Goal: Navigation & Orientation: Find specific page/section

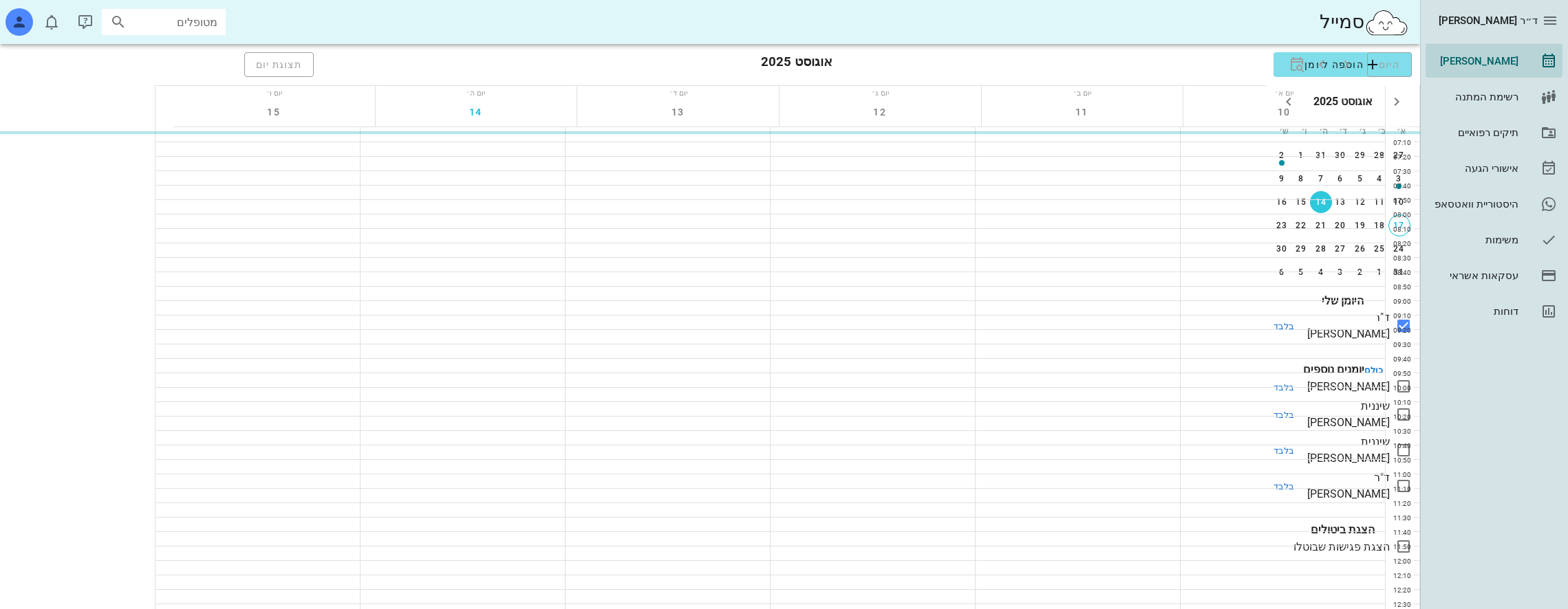
scroll to position [550, 0]
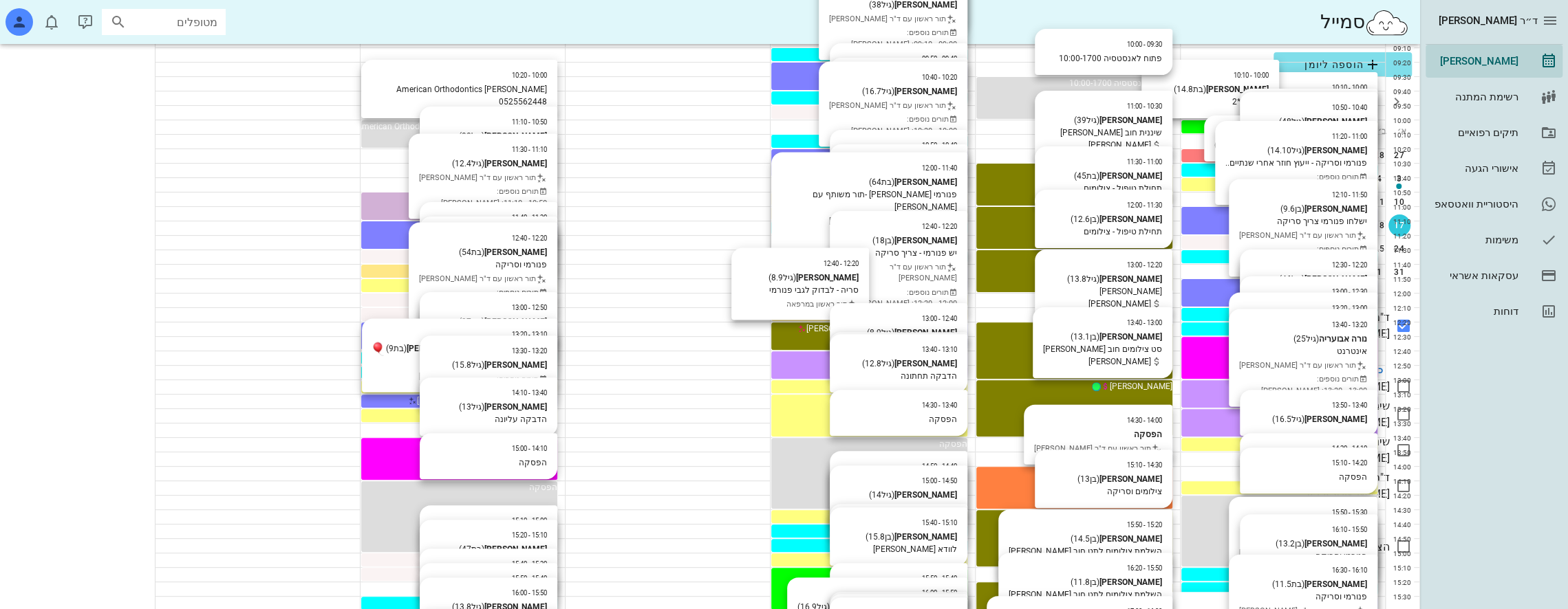
scroll to position [344, 0]
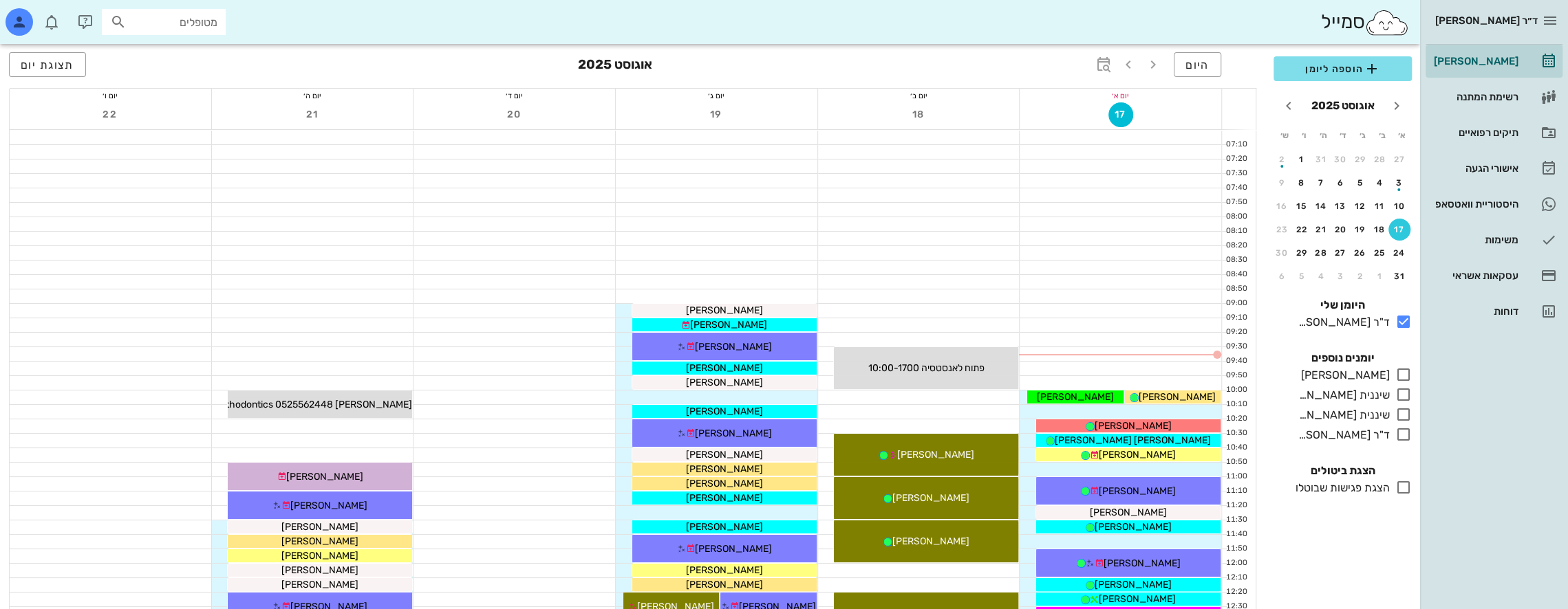
click at [1407, 486] on icon at bounding box center [1403, 486] width 16 height 16
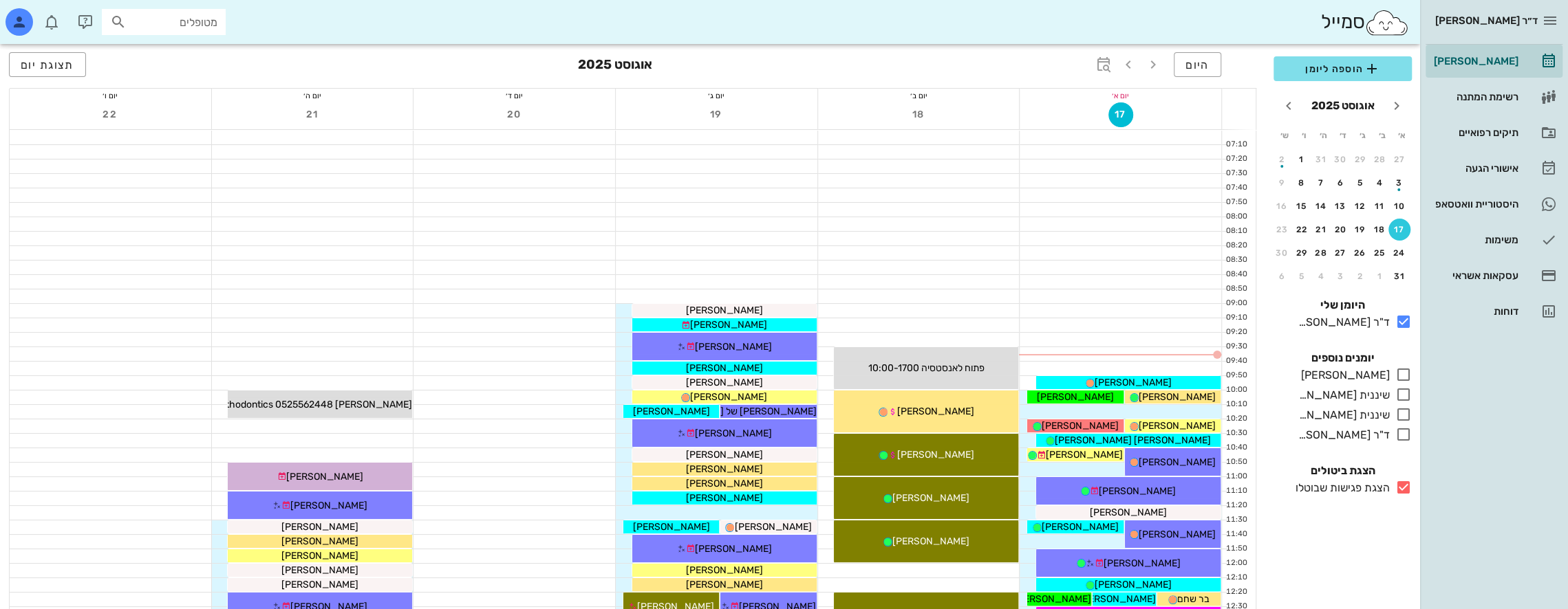
click at [1407, 486] on icon at bounding box center [1403, 486] width 16 height 16
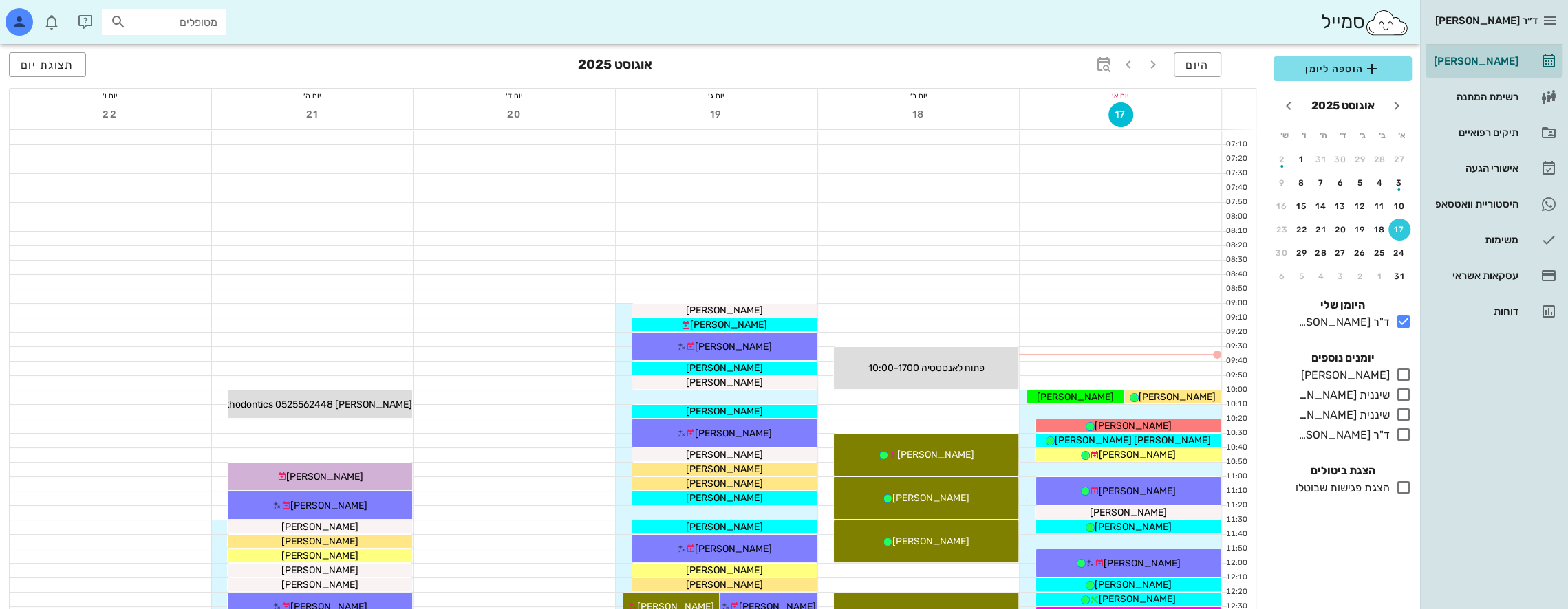
click at [1407, 486] on icon at bounding box center [1403, 486] width 16 height 16
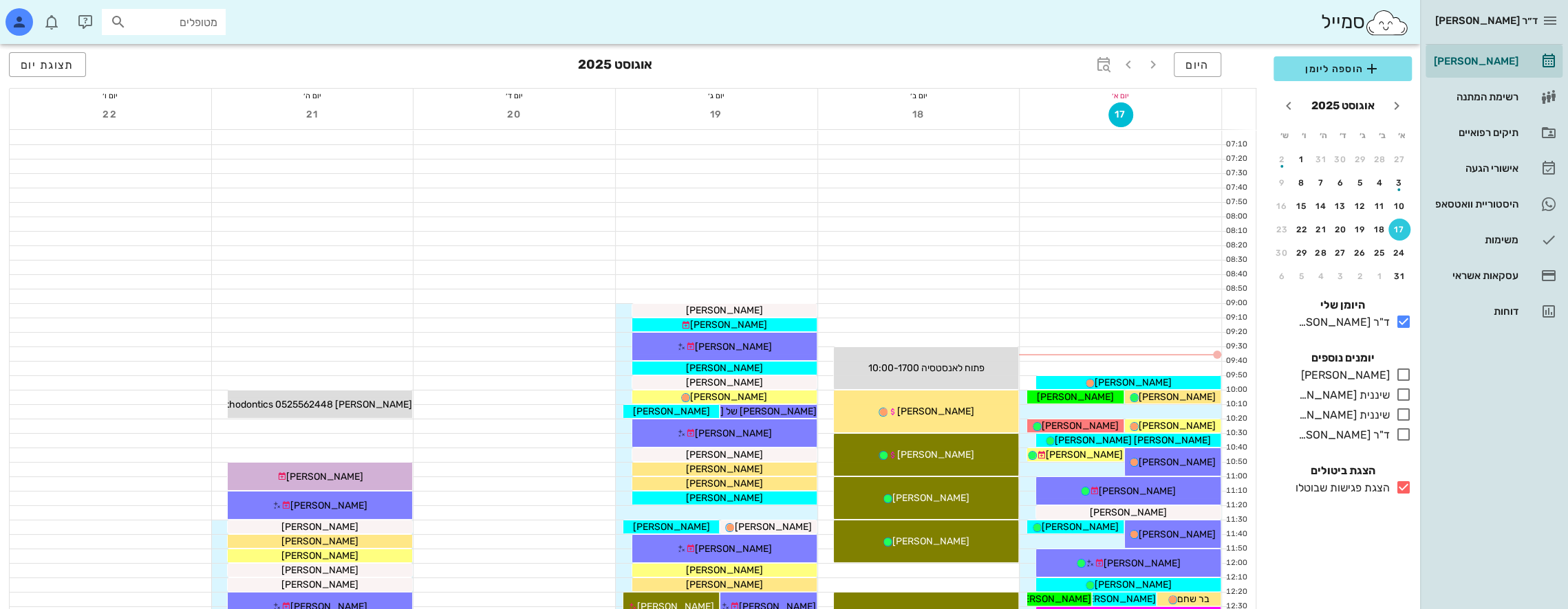
click at [1407, 486] on icon at bounding box center [1403, 486] width 16 height 16
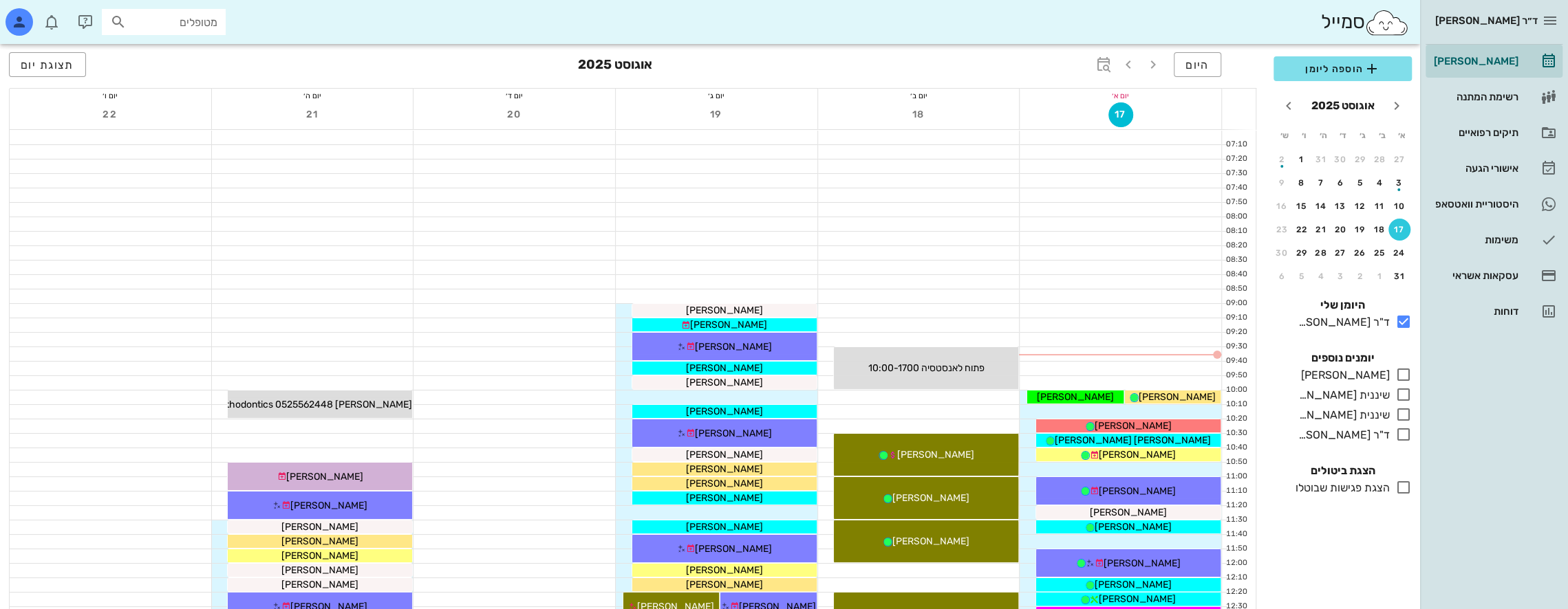
click at [1407, 486] on icon at bounding box center [1403, 486] width 16 height 16
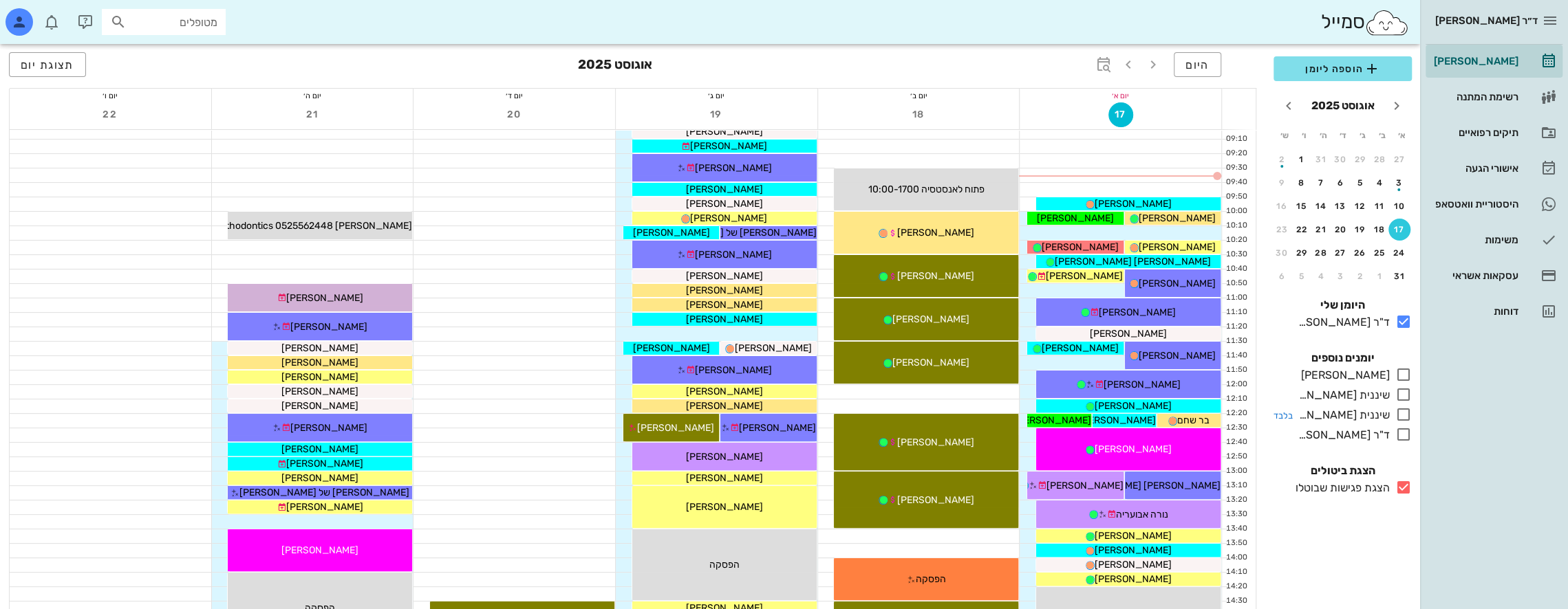
scroll to position [206, 0]
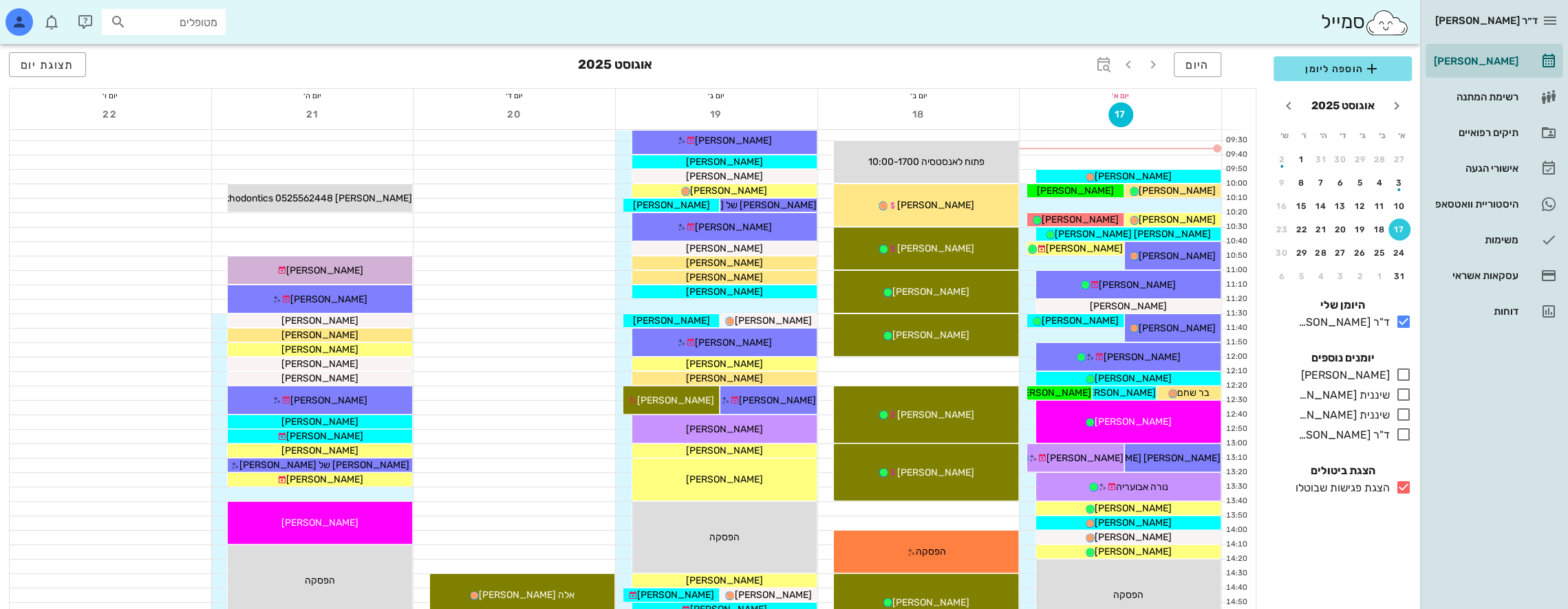
click at [1405, 487] on icon at bounding box center [1403, 486] width 16 height 16
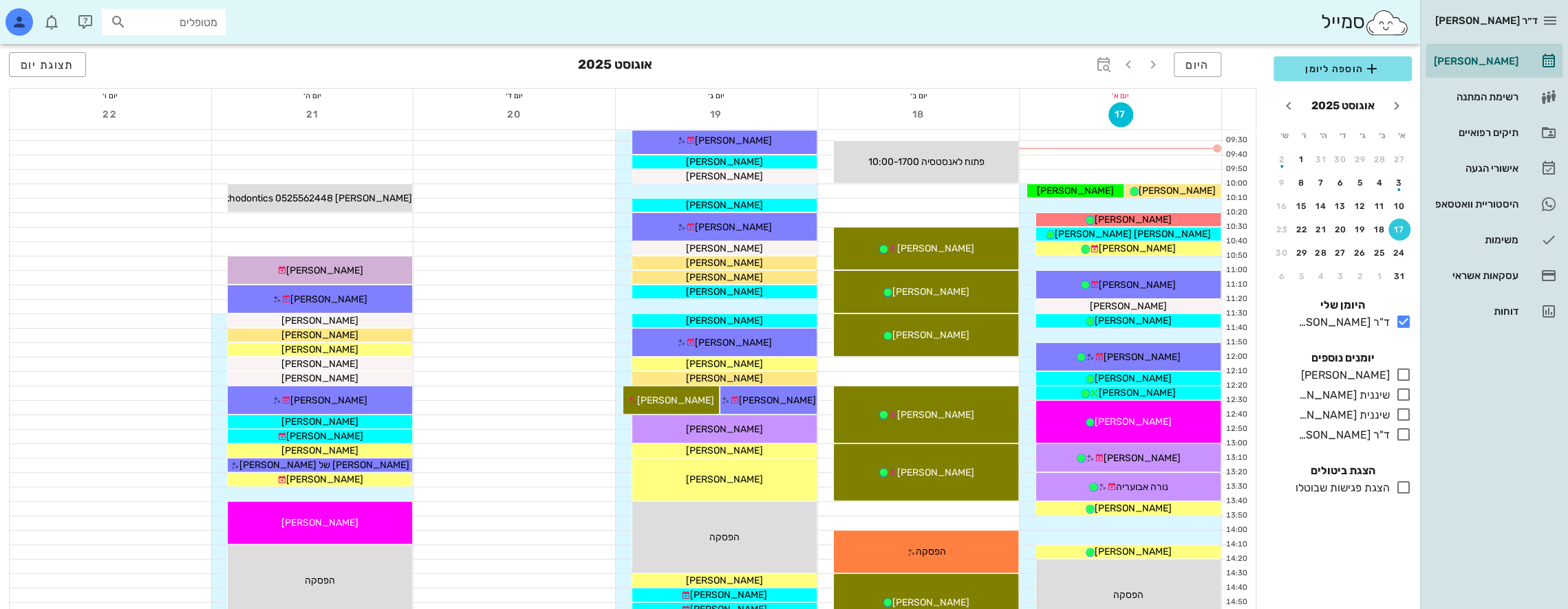
click at [1405, 487] on icon at bounding box center [1403, 486] width 16 height 16
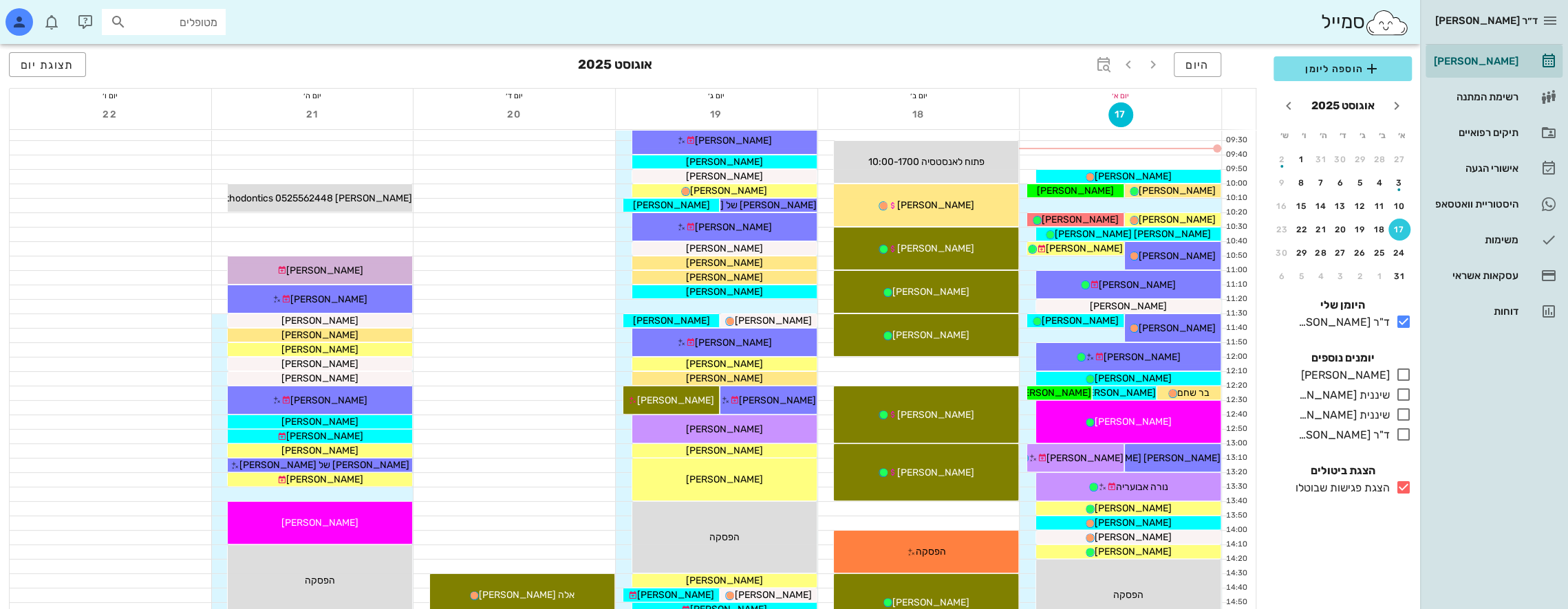
click at [1405, 487] on icon at bounding box center [1403, 486] width 16 height 16
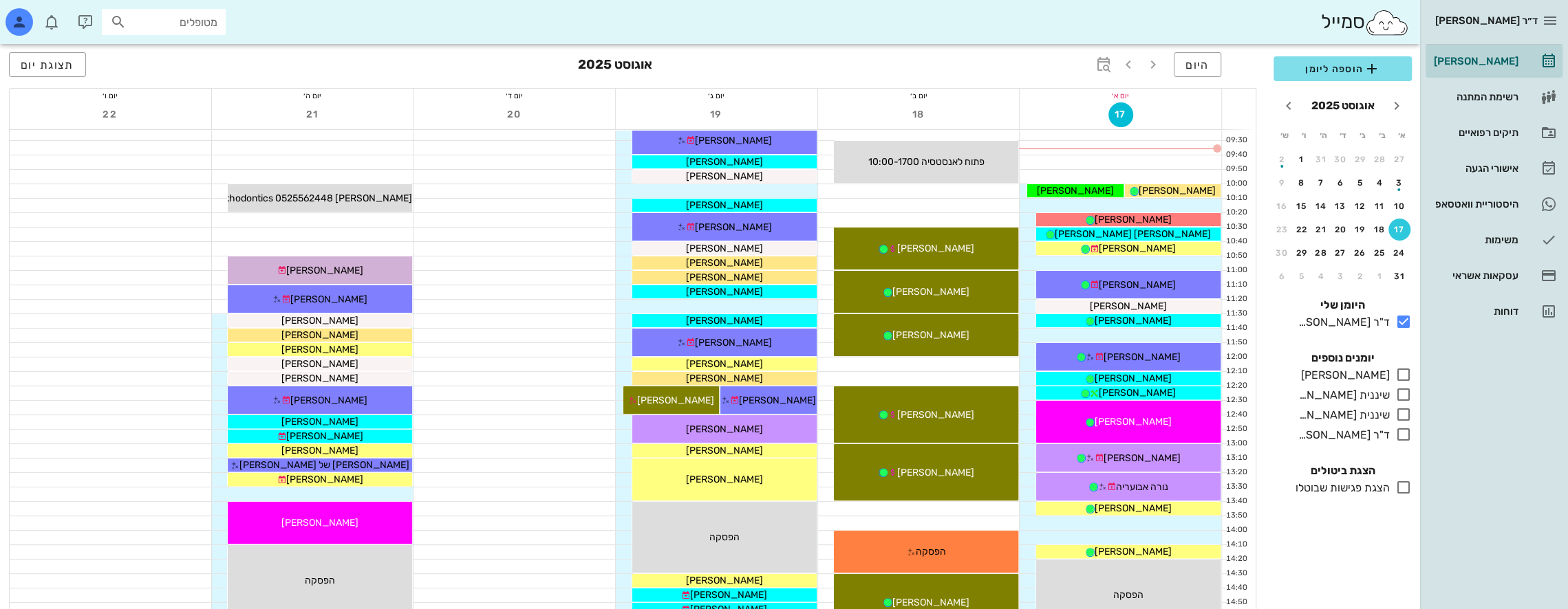
click at [1405, 487] on icon at bounding box center [1403, 486] width 16 height 16
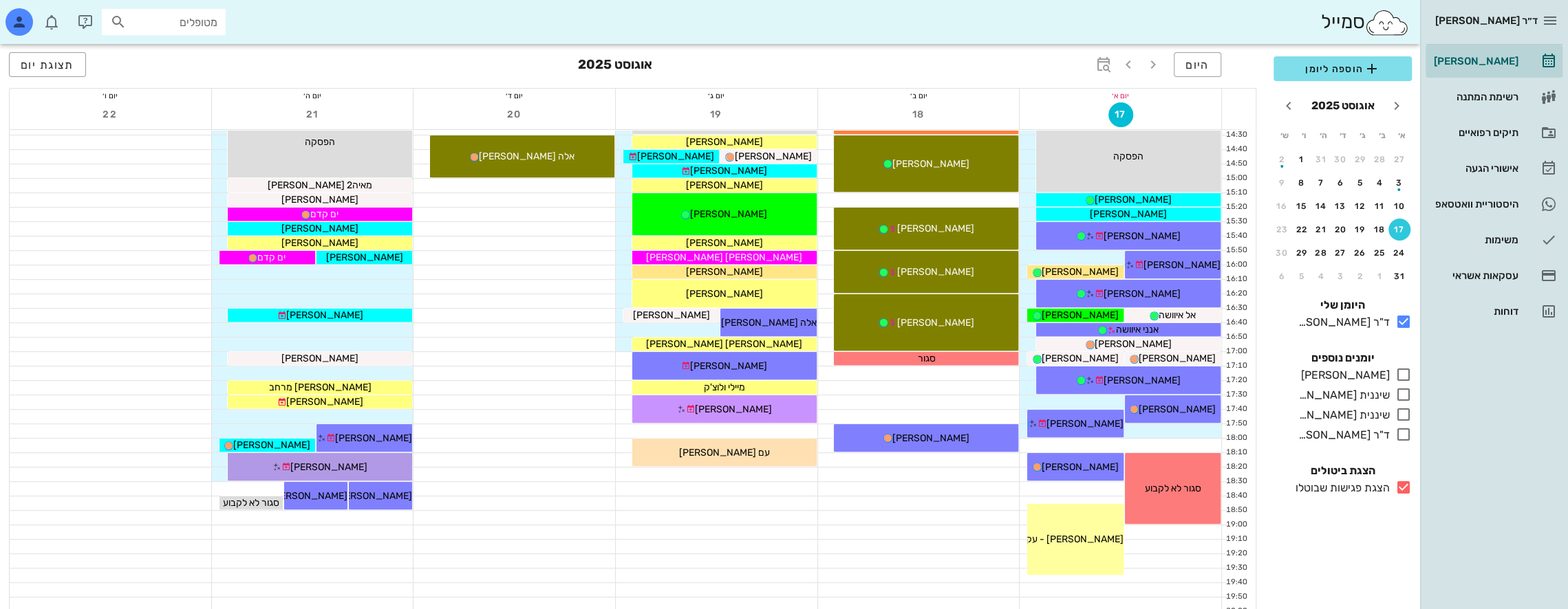
scroll to position [688, 0]
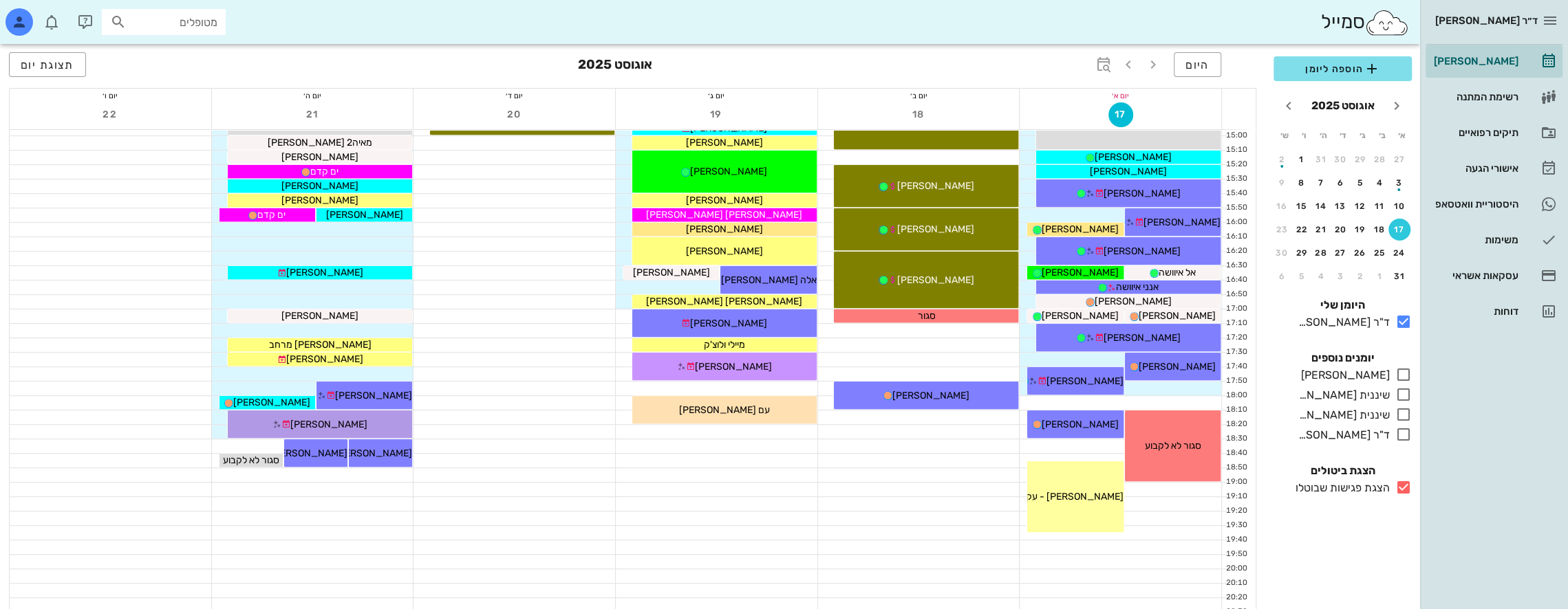
click at [1402, 485] on icon at bounding box center [1403, 486] width 16 height 16
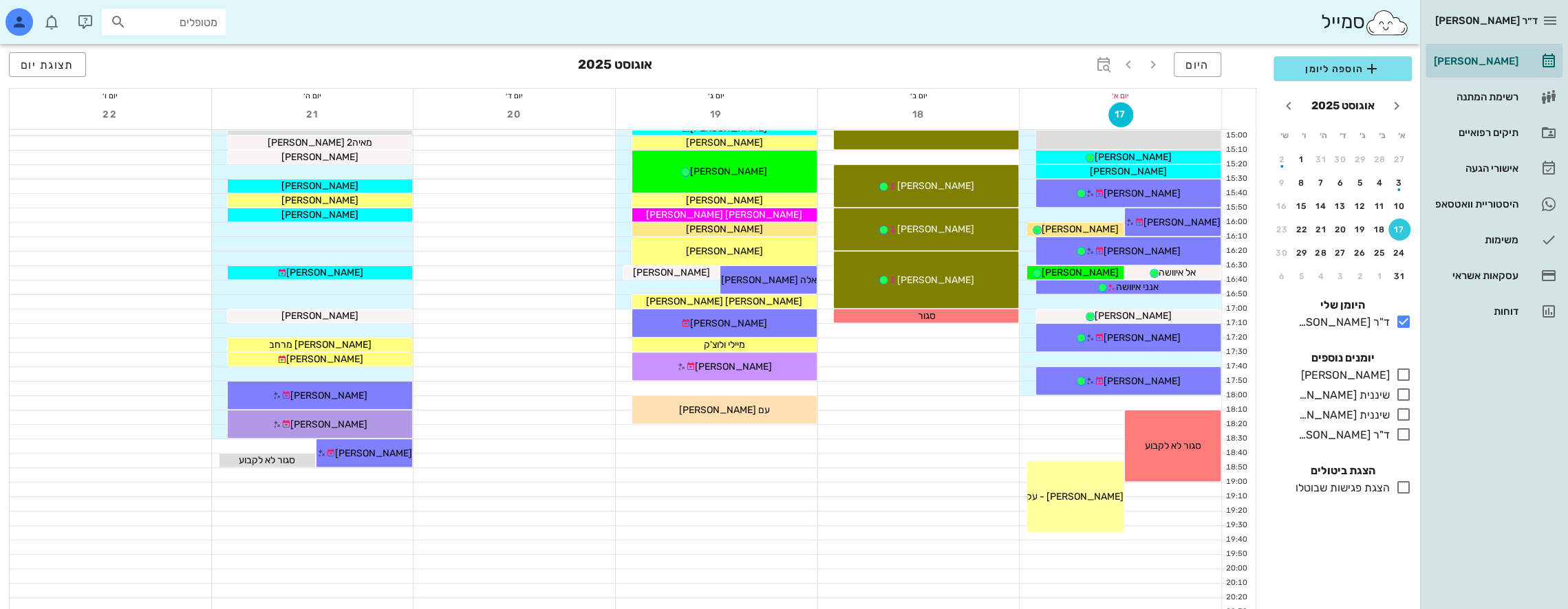
click at [1402, 485] on icon at bounding box center [1403, 486] width 16 height 16
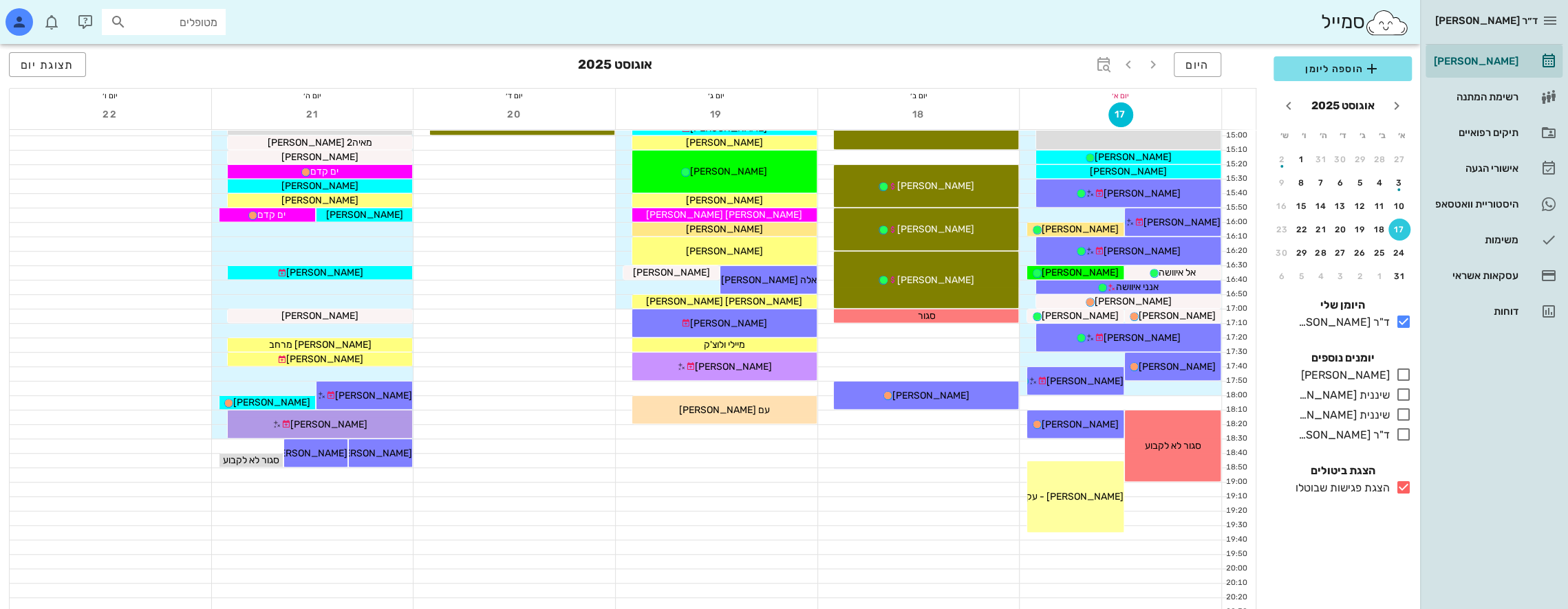
click at [1402, 485] on icon at bounding box center [1403, 486] width 16 height 16
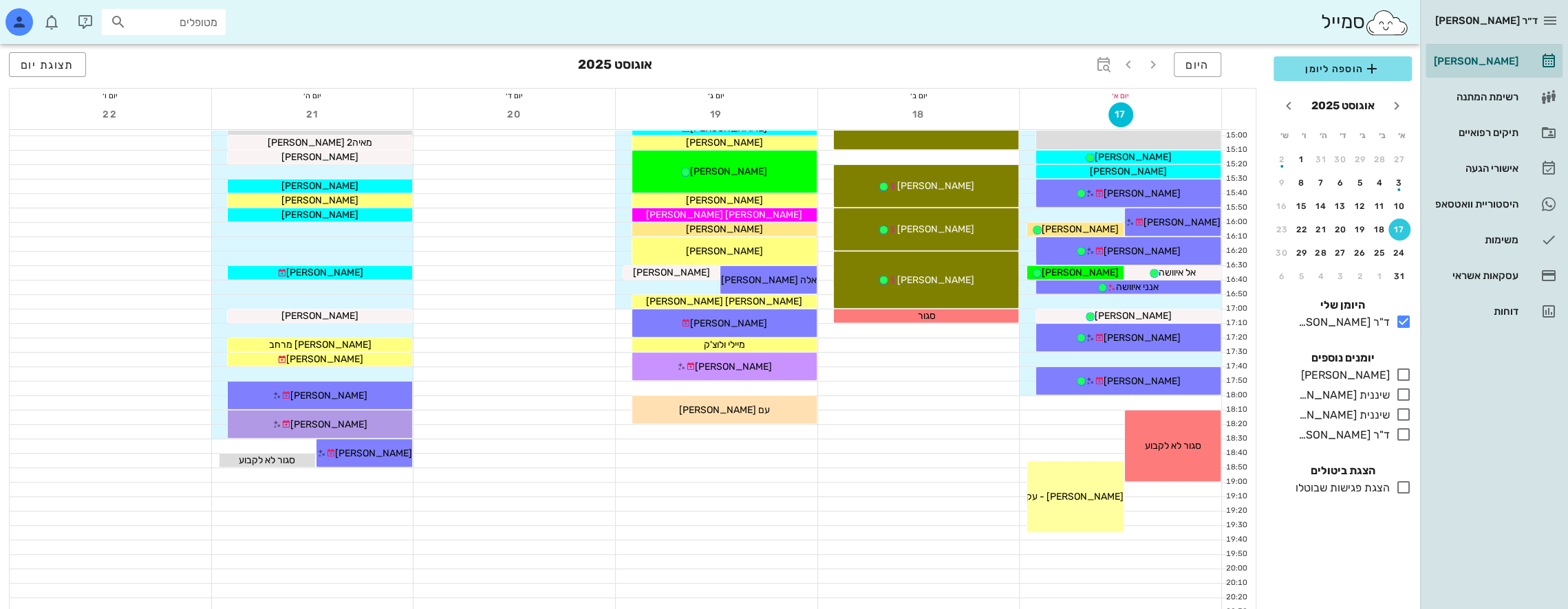
click at [1402, 485] on icon at bounding box center [1403, 486] width 16 height 16
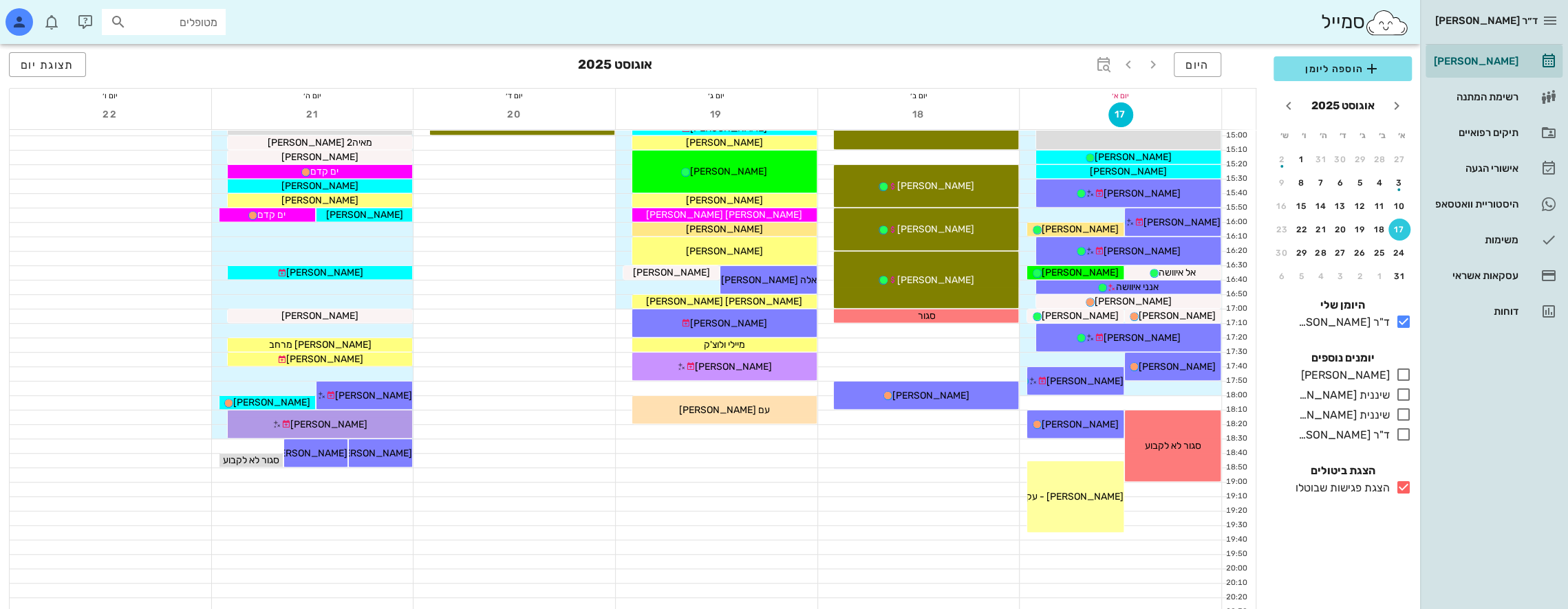
click at [1402, 485] on icon at bounding box center [1403, 486] width 16 height 16
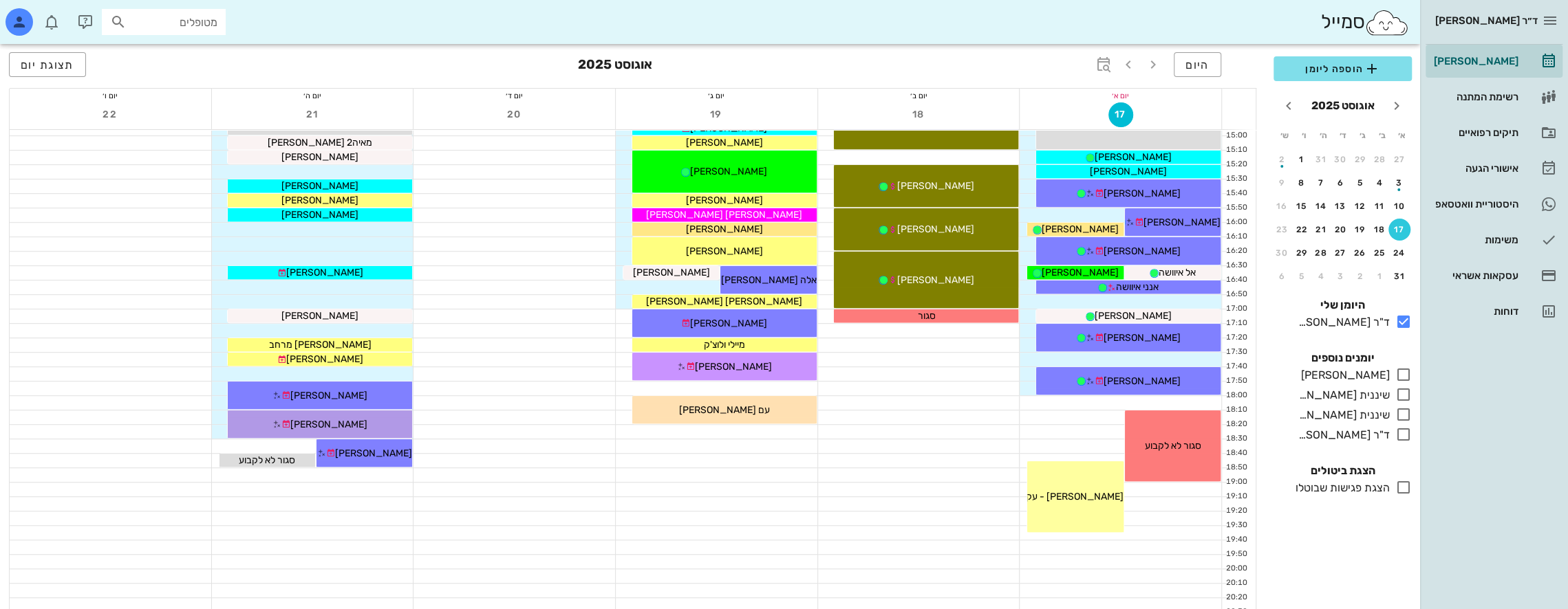
click at [1402, 485] on icon at bounding box center [1403, 486] width 16 height 16
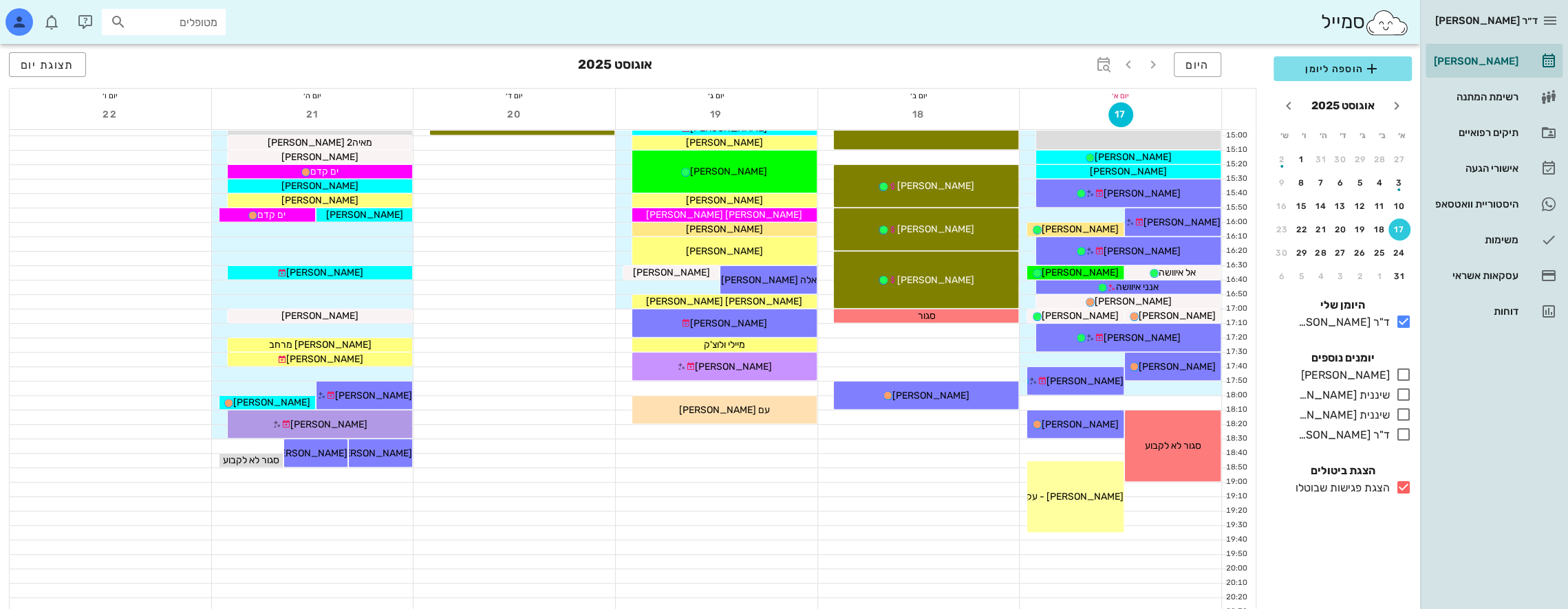
click at [1402, 485] on icon at bounding box center [1403, 486] width 16 height 16
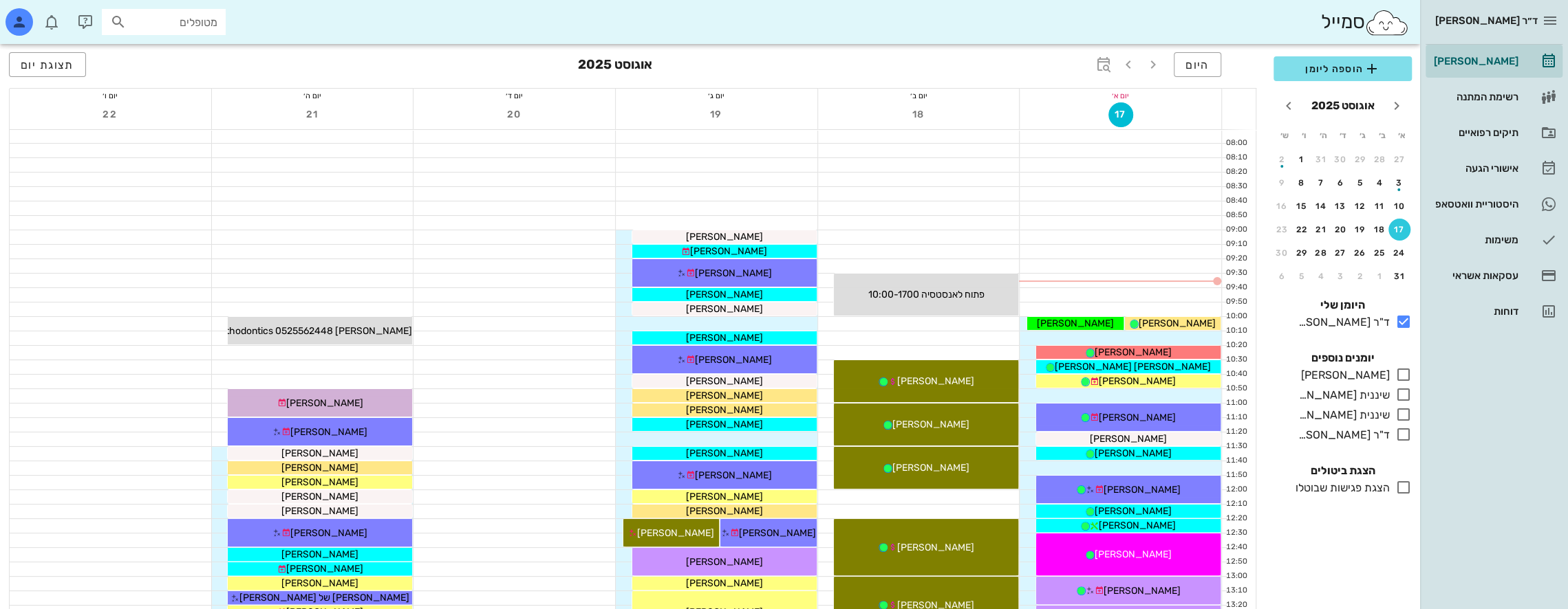
scroll to position [68, 0]
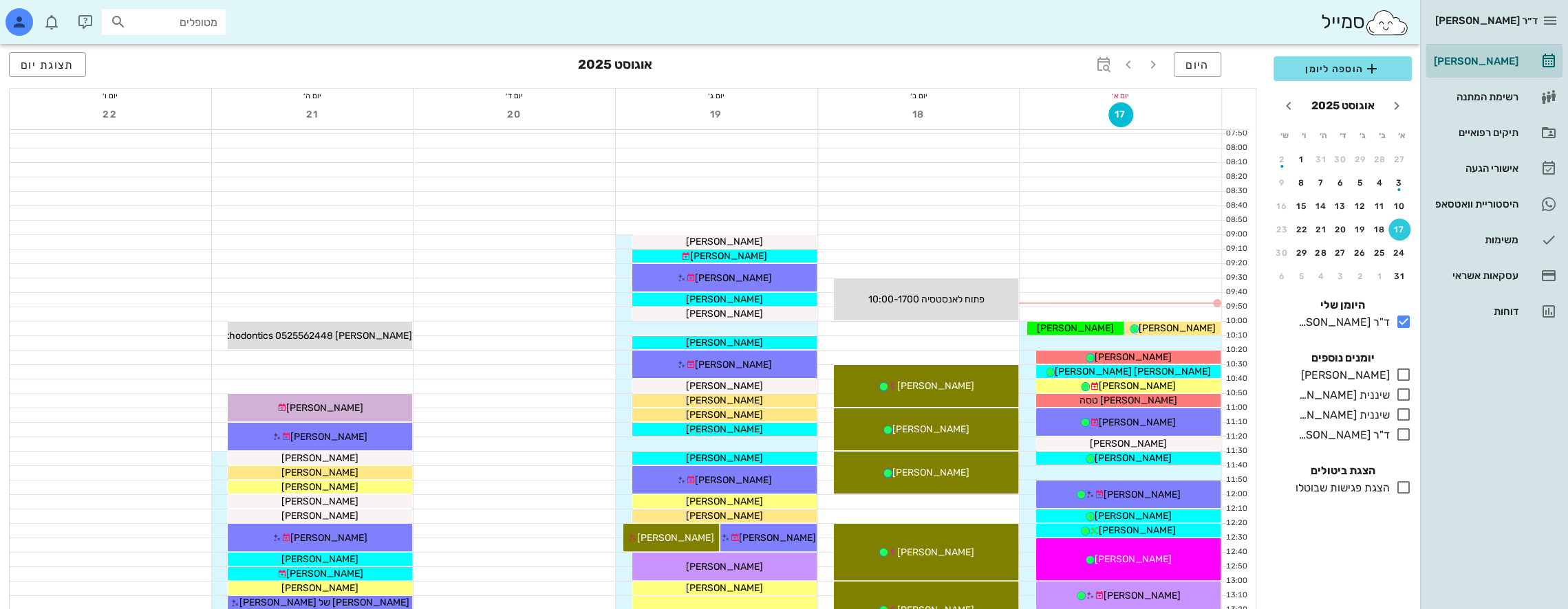
click at [188, 29] on input "מטופלים" at bounding box center [173, 22] width 88 height 18
type input "ניניו"
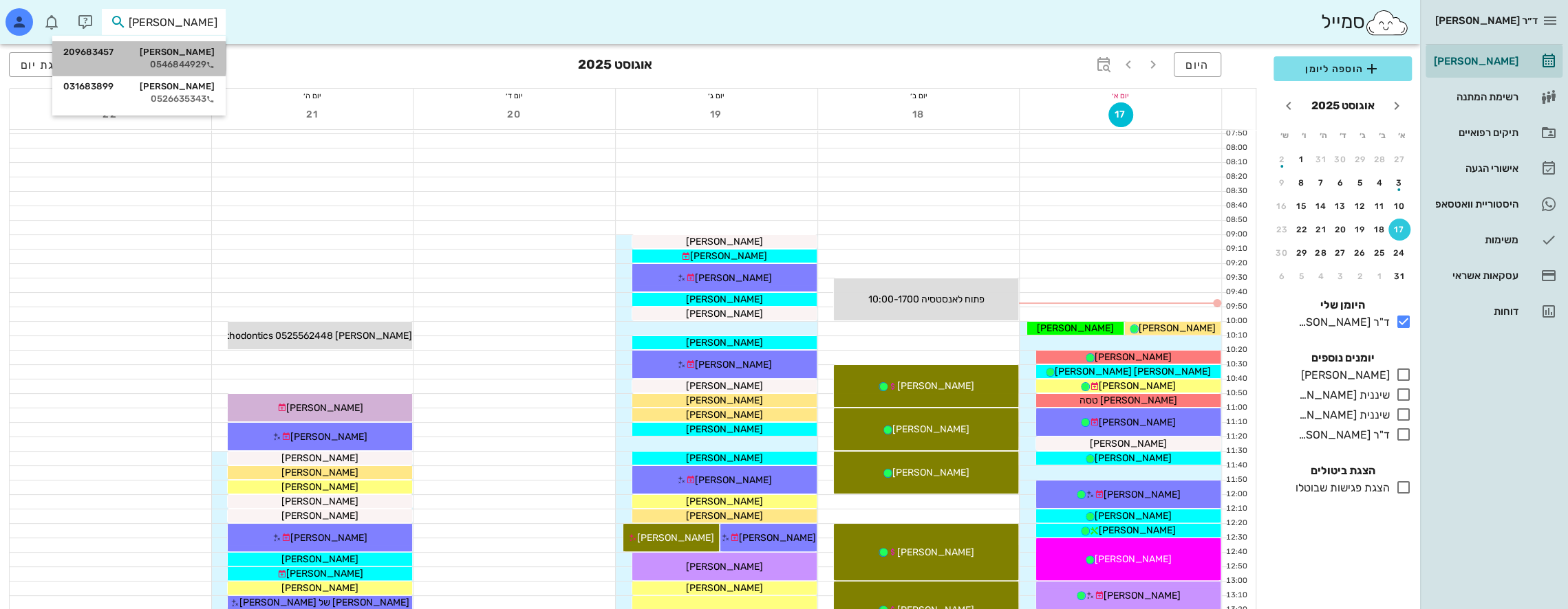
click at [190, 61] on div "0546844929" at bounding box center [139, 65] width 151 height 11
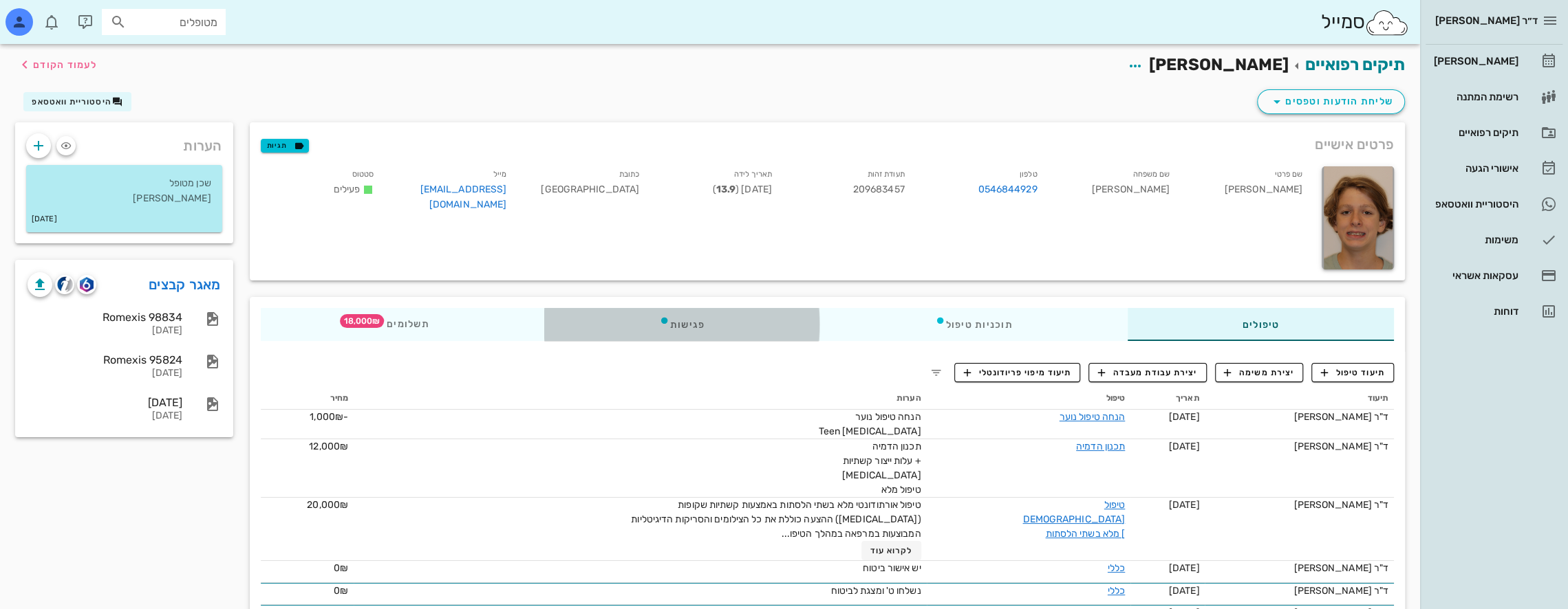
click at [709, 325] on div "פגישות" at bounding box center [681, 324] width 276 height 33
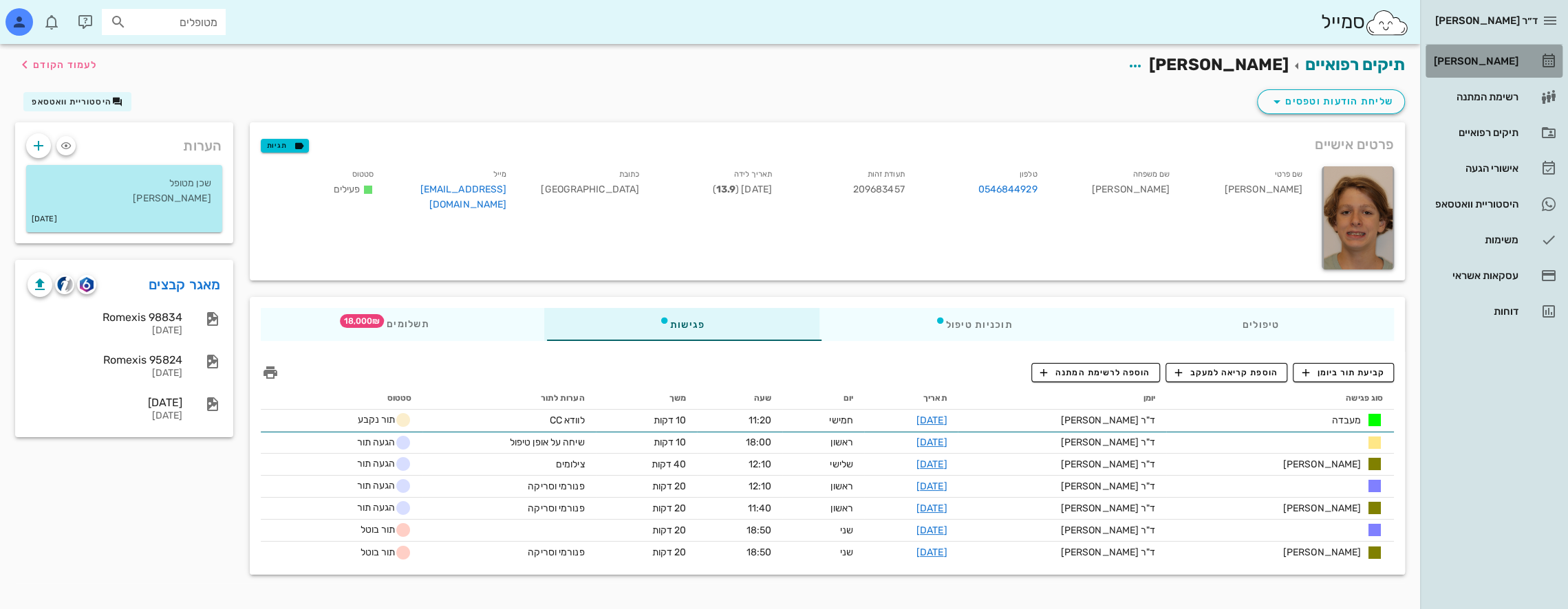
click at [1494, 57] on div "[PERSON_NAME]" at bounding box center [1475, 62] width 87 height 11
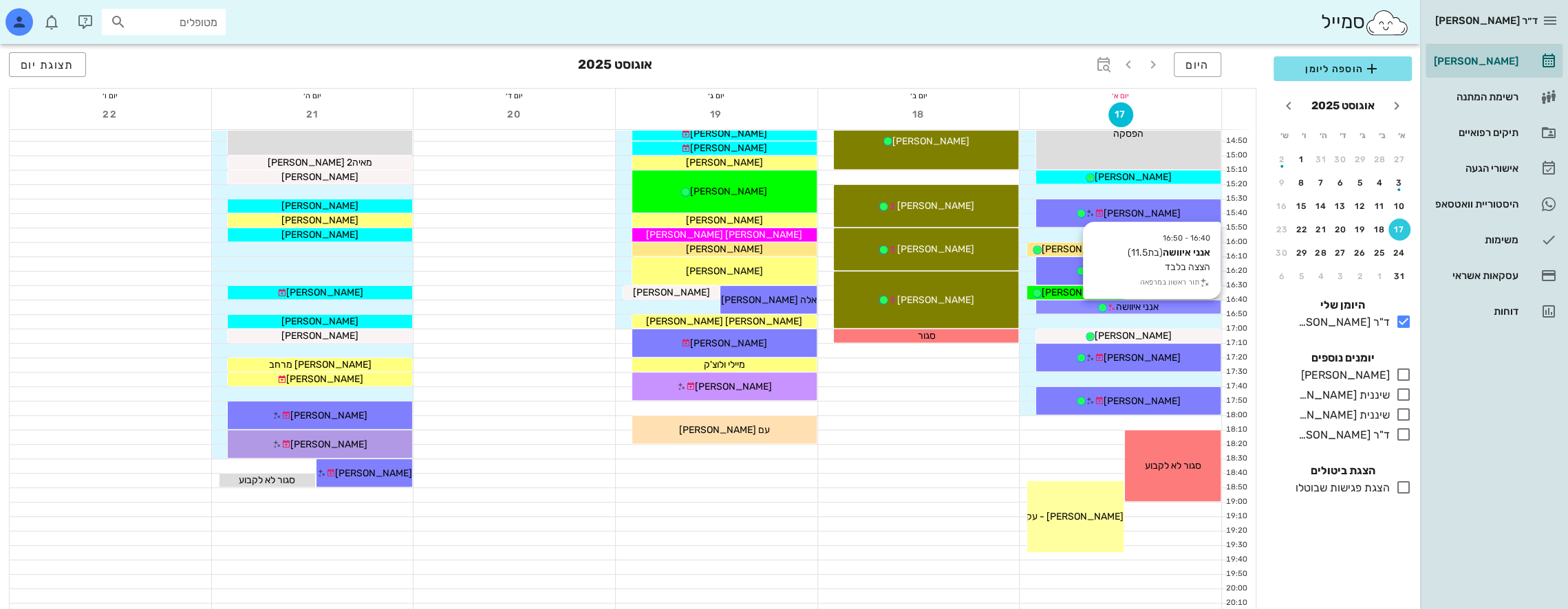
scroll to position [688, 0]
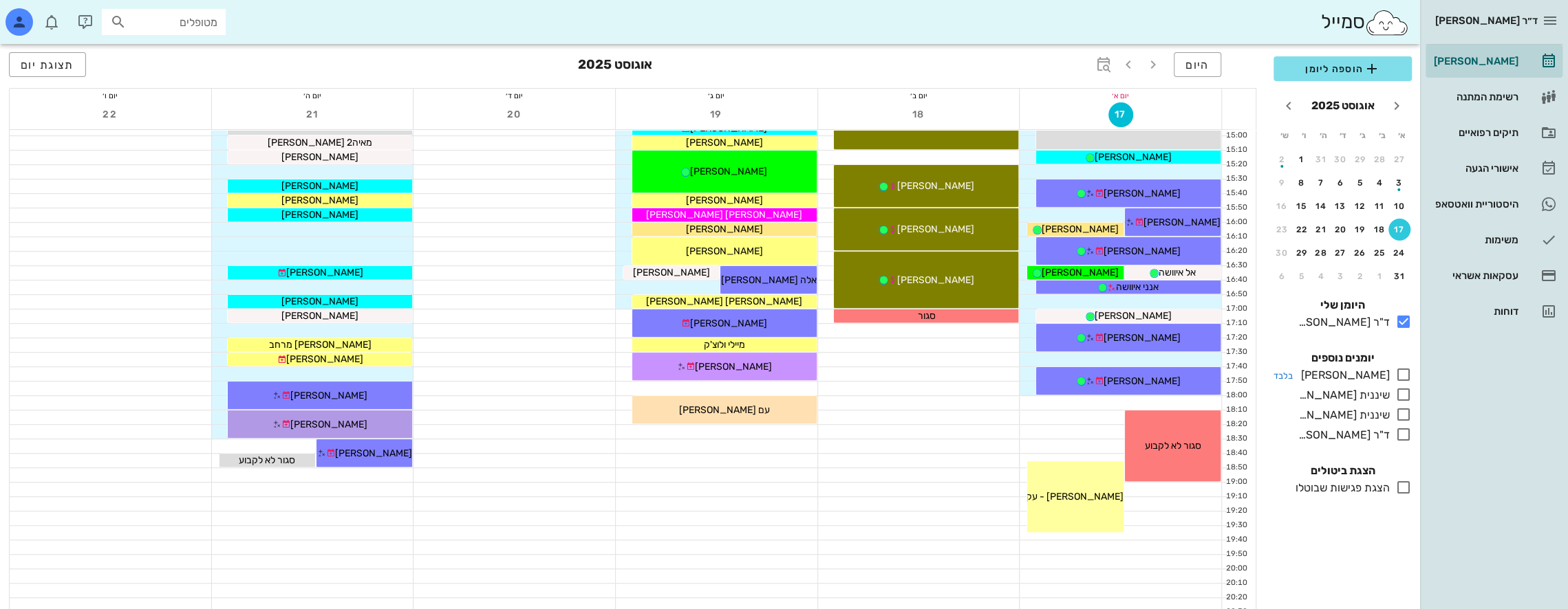
click at [1404, 372] on icon at bounding box center [1403, 374] width 16 height 16
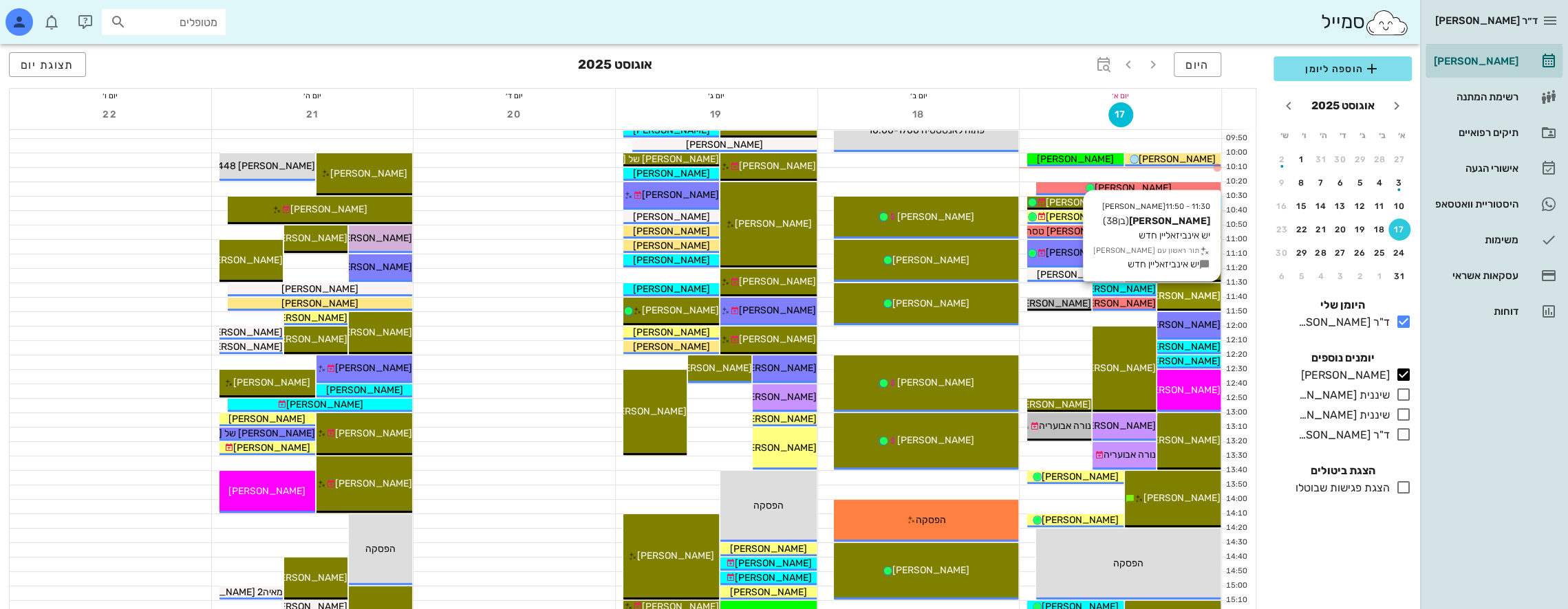
scroll to position [276, 0]
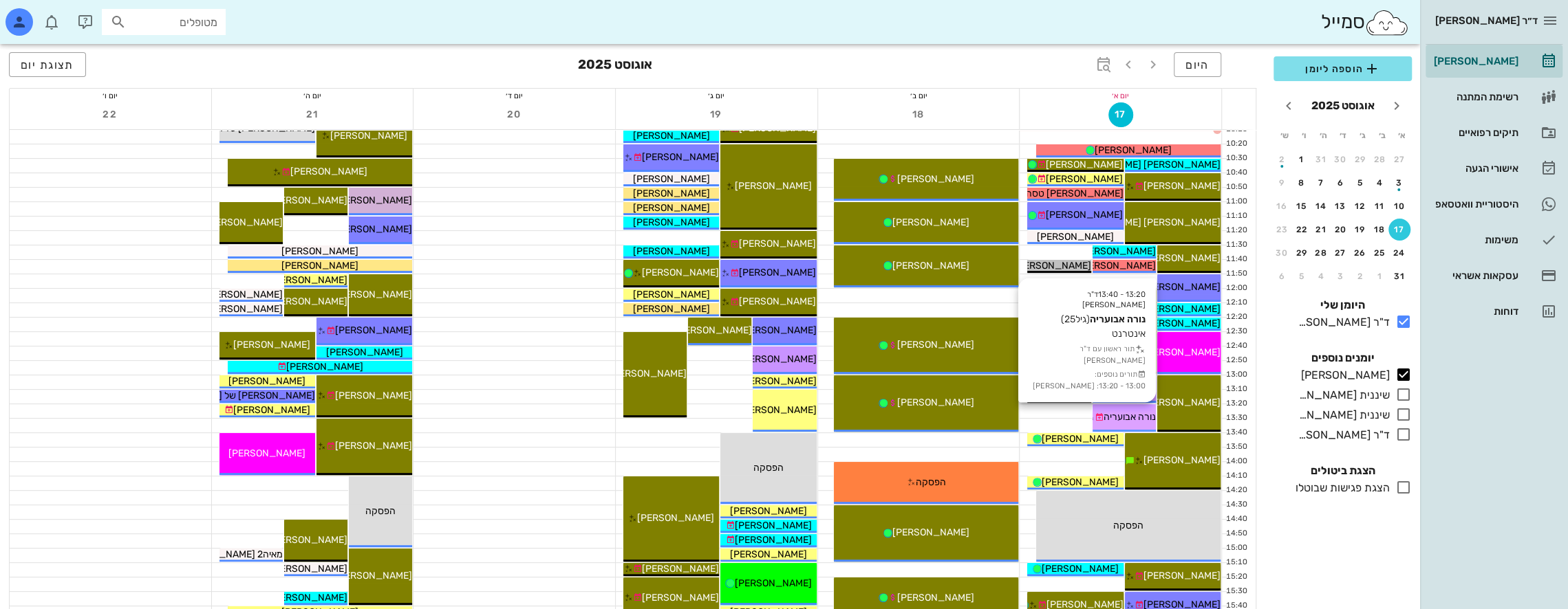
click at [1140, 411] on span "נורה אבועריה" at bounding box center [1129, 417] width 52 height 11
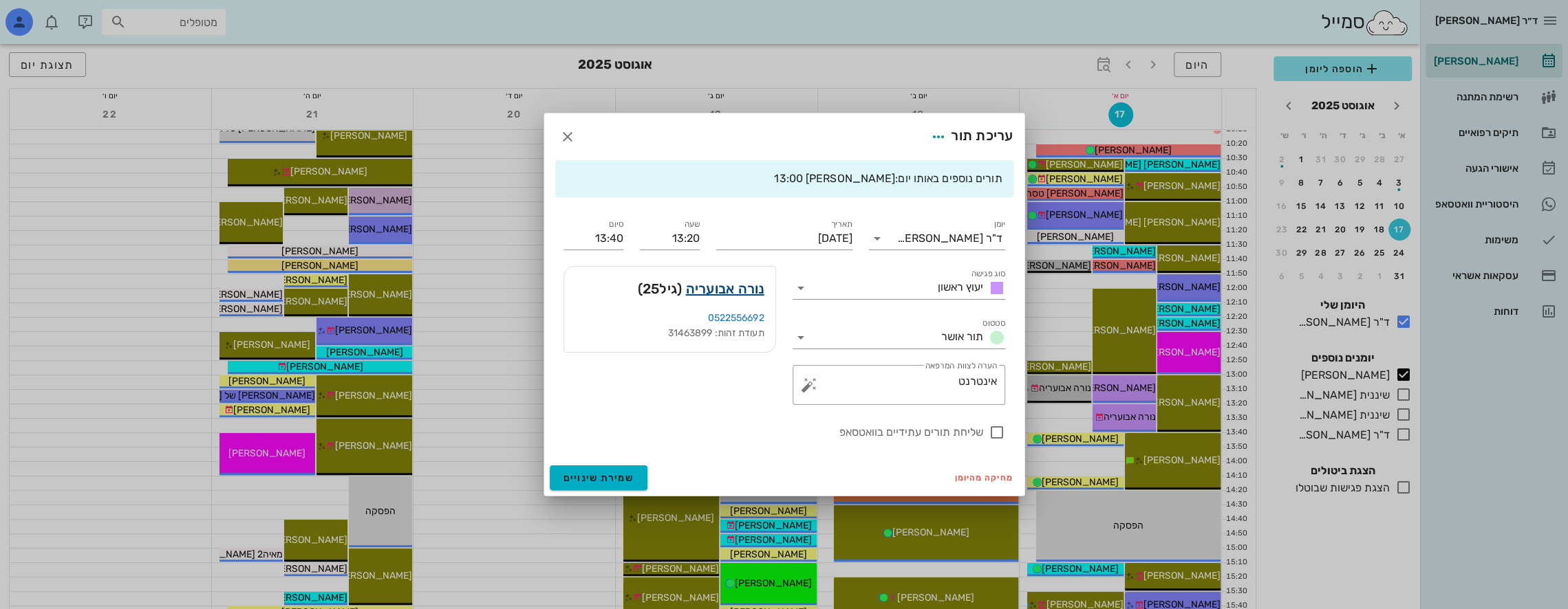
click at [736, 288] on link "נורה אבועריה" at bounding box center [725, 288] width 79 height 22
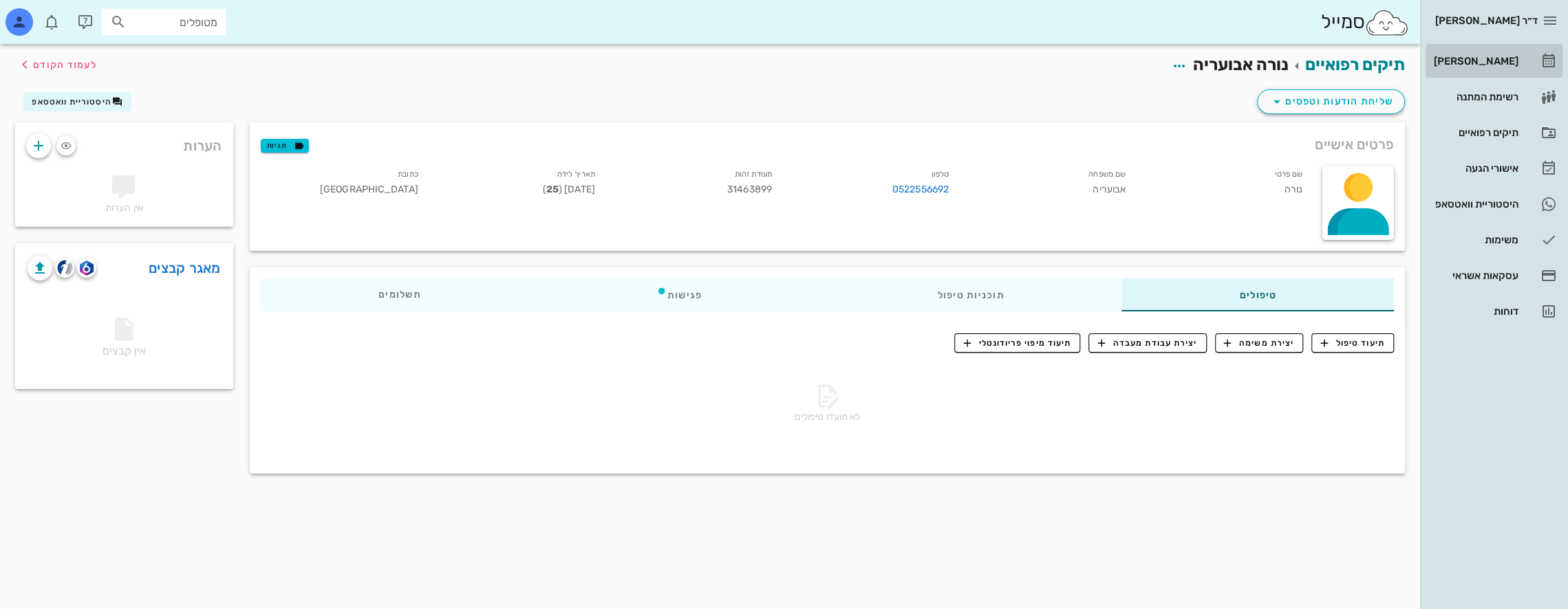
click at [1512, 56] on div "[PERSON_NAME]" at bounding box center [1475, 62] width 87 height 11
